Goal: Information Seeking & Learning: Check status

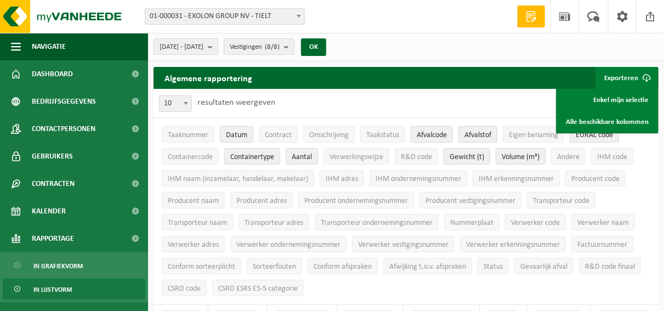
scroll to position [101, 0]
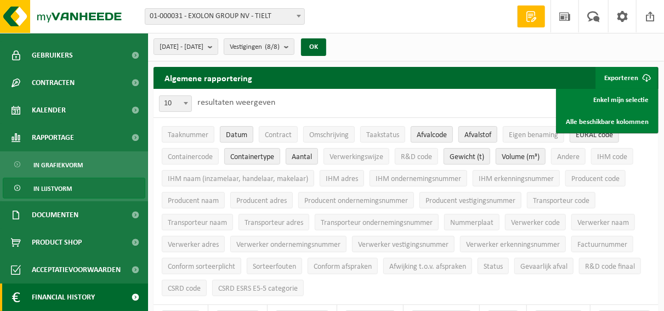
click at [84, 301] on span "Financial History" at bounding box center [63, 297] width 63 height 27
click at [67, 296] on span "Financial History" at bounding box center [63, 297] width 63 height 27
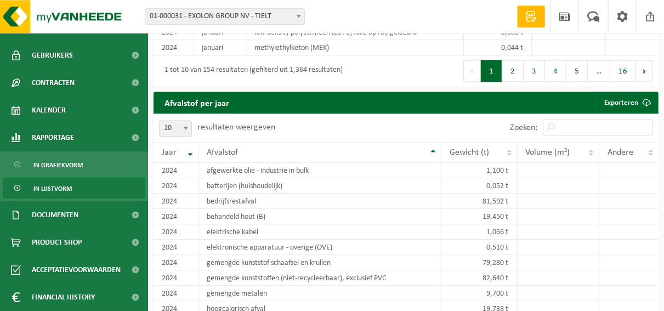
scroll to position [1129, 0]
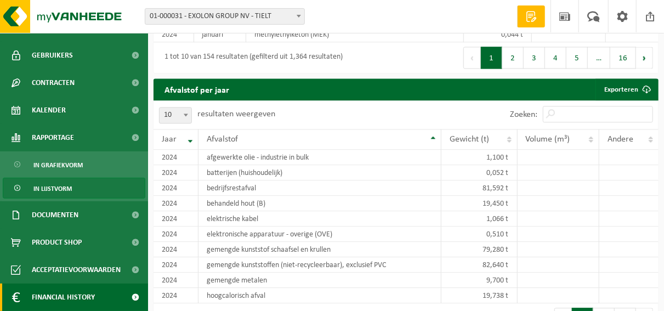
click at [82, 296] on span "Financial History" at bounding box center [63, 297] width 63 height 27
click at [126, 300] on span at bounding box center [135, 297] width 25 height 27
click at [82, 296] on span "Financial History" at bounding box center [63, 297] width 63 height 27
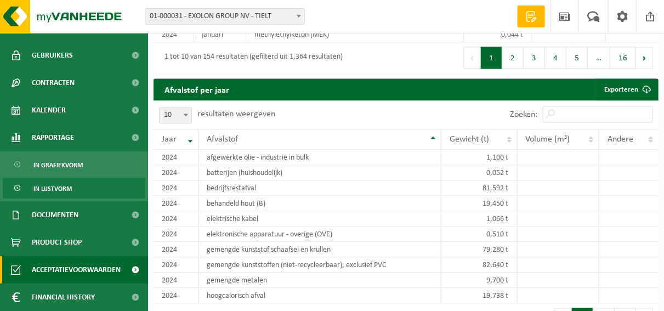
click at [75, 270] on span "Acceptatievoorwaarden" at bounding box center [76, 269] width 89 height 27
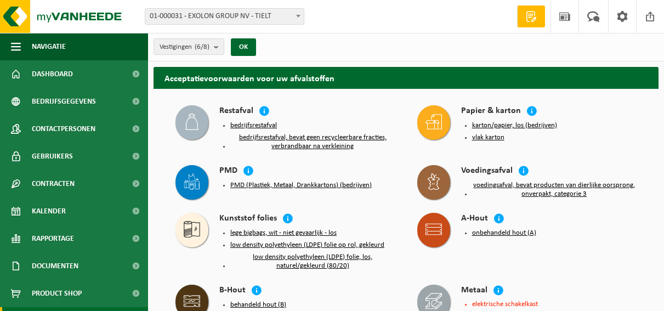
click at [73, 294] on span "Product Shop" at bounding box center [57, 293] width 50 height 27
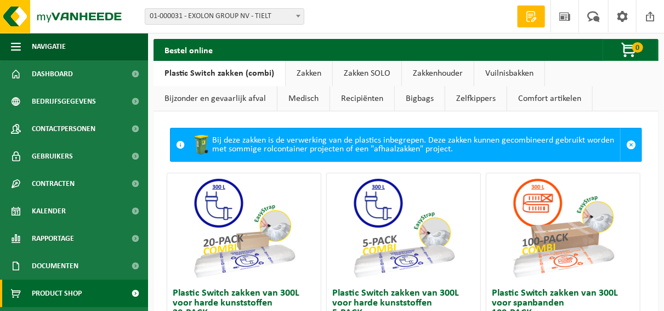
scroll to position [50, 0]
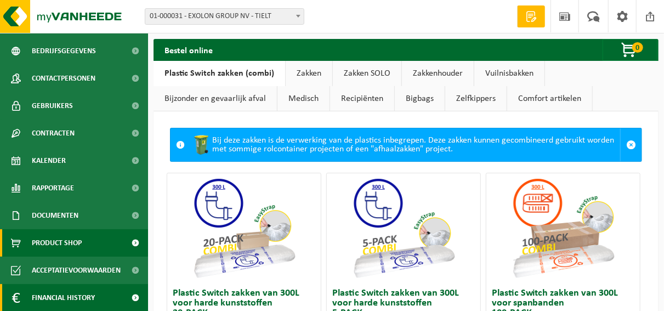
click at [62, 295] on span "Financial History" at bounding box center [63, 297] width 63 height 27
click at [64, 296] on span "Financial History" at bounding box center [63, 297] width 63 height 27
click at [128, 299] on span at bounding box center [135, 297] width 25 height 27
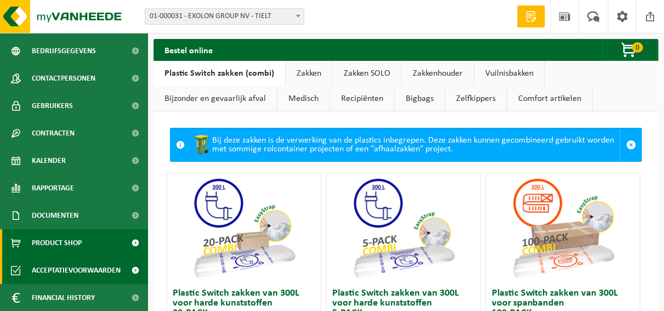
click at [94, 270] on span "Acceptatievoorwaarden" at bounding box center [76, 270] width 89 height 27
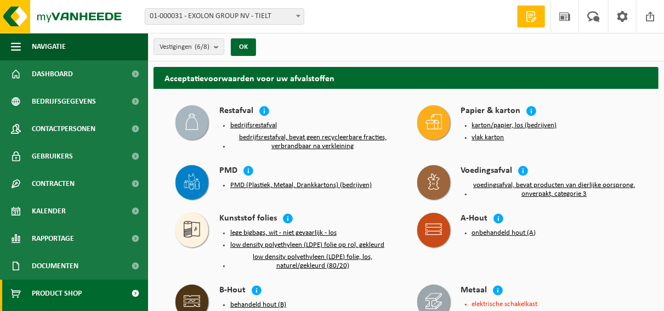
click at [81, 289] on span "Product Shop" at bounding box center [57, 293] width 50 height 27
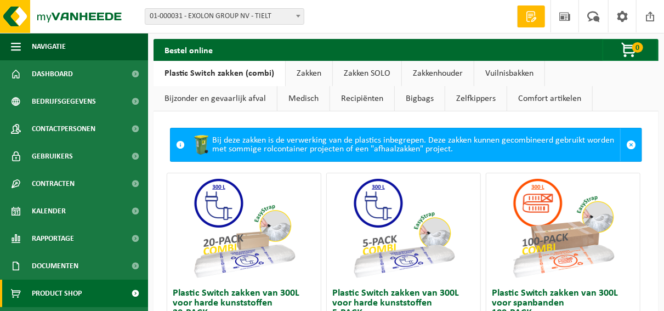
scroll to position [50, 0]
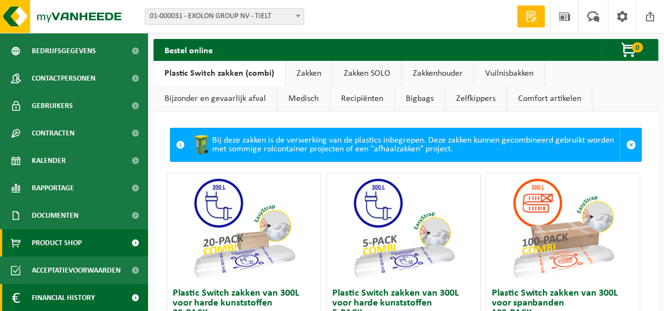
click at [76, 295] on span "Financial History" at bounding box center [63, 297] width 63 height 27
click at [91, 294] on span "Financial History" at bounding box center [63, 297] width 63 height 27
click at [125, 297] on span at bounding box center [135, 297] width 25 height 27
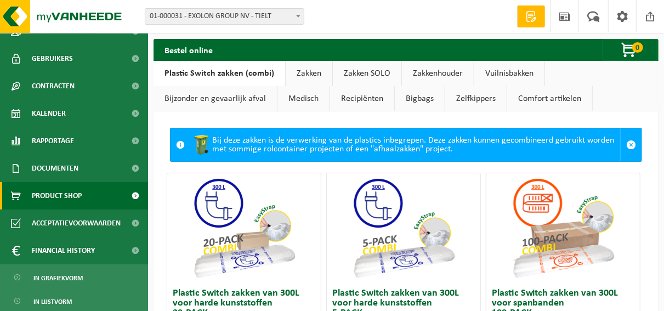
scroll to position [101, 0]
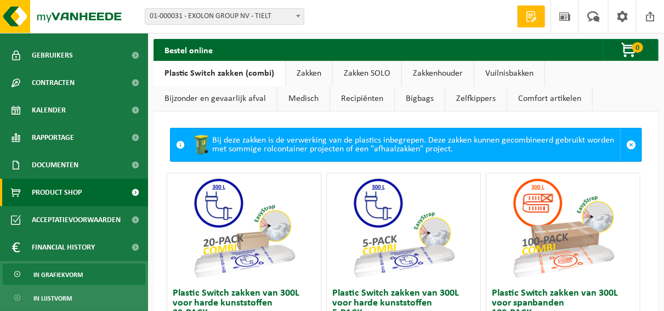
click at [74, 272] on span "In grafiekvorm" at bounding box center [57, 274] width 49 height 21
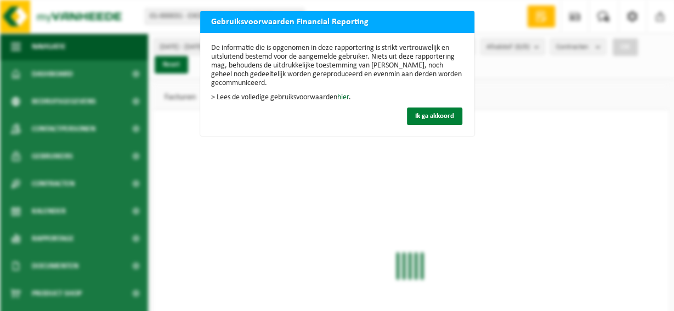
click at [435, 115] on span "Ik ga akkoord" at bounding box center [434, 115] width 39 height 7
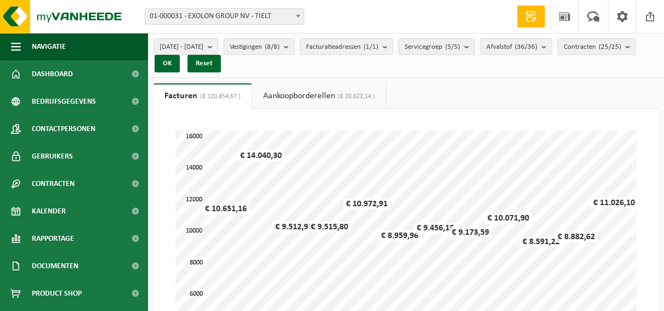
click at [281, 93] on link "Aankoopborderellen (€ 20.622,14 )" at bounding box center [319, 95] width 134 height 25
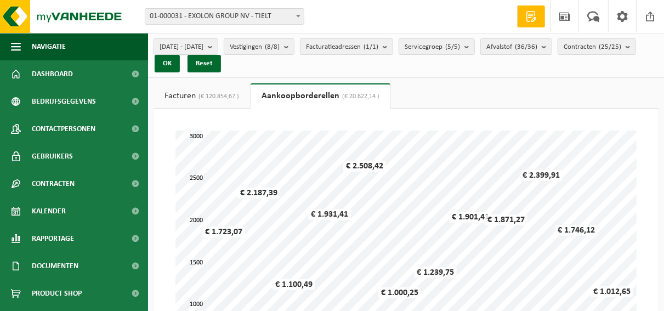
click at [281, 93] on link "Aankoopborderellen (€ 20.622,14 )" at bounding box center [321, 95] width 140 height 25
click at [189, 96] on link "Facturen (€ 120.854,67 )" at bounding box center [202, 95] width 97 height 25
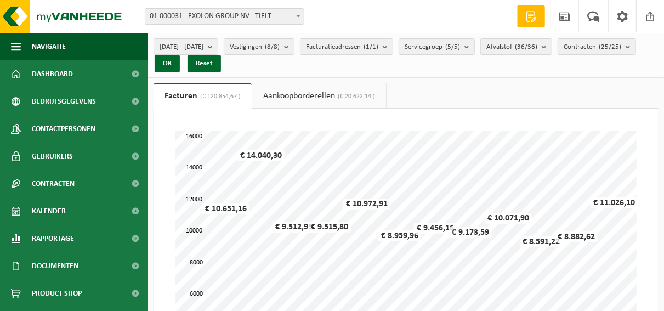
scroll to position [101, 0]
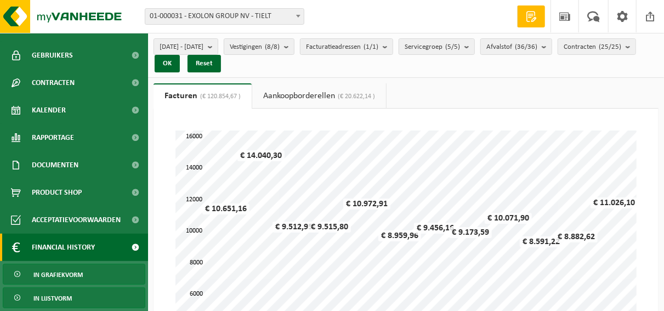
click at [59, 296] on span "In lijstvorm" at bounding box center [52, 298] width 38 height 21
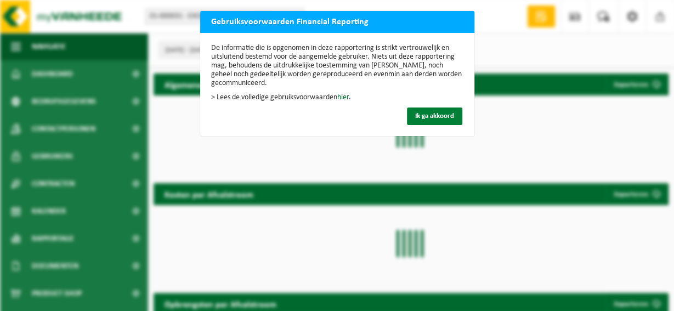
click at [431, 117] on span "Ik ga akkoord" at bounding box center [434, 115] width 39 height 7
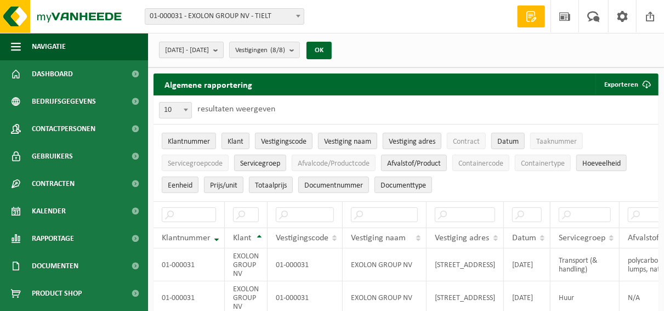
click at [223, 50] on b "submit" at bounding box center [218, 49] width 10 height 15
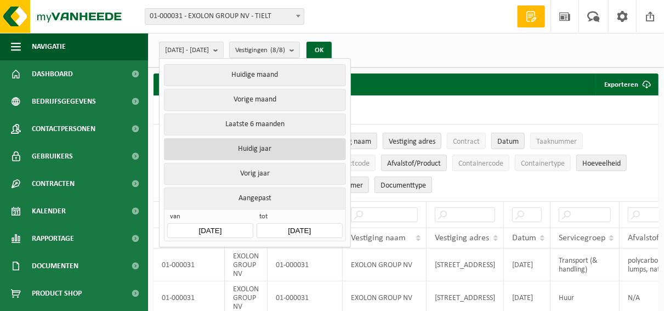
click at [249, 147] on button "Huidig jaar" at bounding box center [255, 149] width 182 height 22
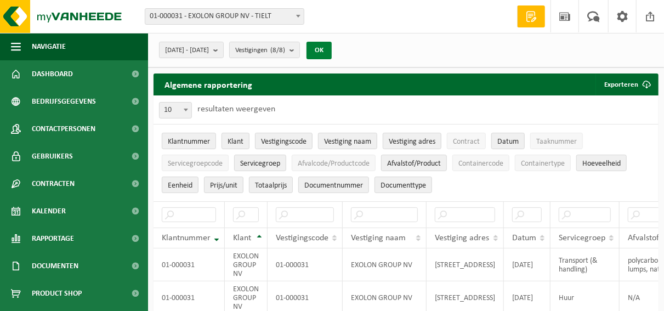
click at [332, 43] on button "OK" at bounding box center [319, 51] width 25 height 18
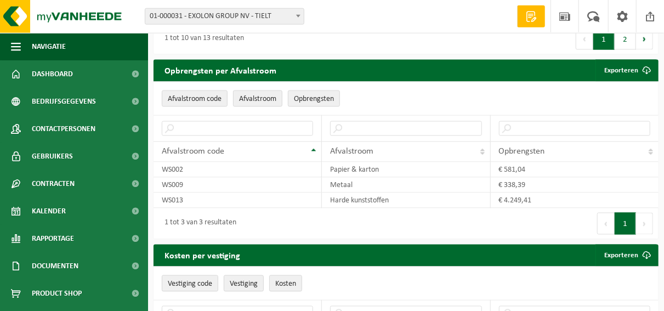
scroll to position [958, 0]
